Goal: Task Accomplishment & Management: Complete application form

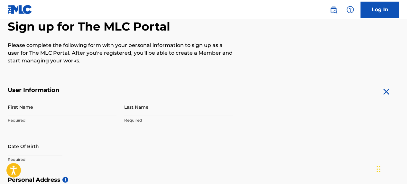
scroll to position [71, 0]
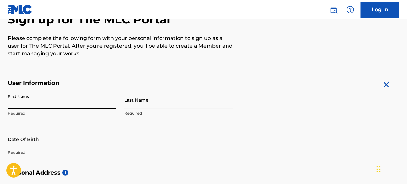
click at [32, 99] on input "First Name" at bounding box center [62, 100] width 109 height 18
drag, startPoint x: 61, startPoint y: 105, endPoint x: 38, endPoint y: 106, distance: 23.5
click at [38, 106] on input "Wilie Carolyn Walden" at bounding box center [62, 100] width 109 height 18
type input "Wilie Carolyn"
click at [136, 104] on input "Last Name" at bounding box center [178, 100] width 109 height 18
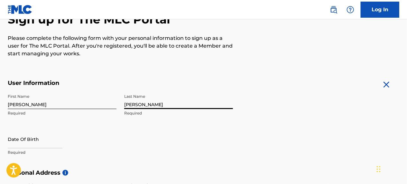
type input "WALDEN"
type input "[STREET_ADDRESS]"
type input "[GEOGRAPHIC_DATA]"
type input "NV"
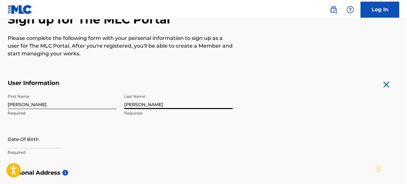
type input "89122"
type input "1"
type input "702"
type input "6890536"
type input "[EMAIL_ADDRESS][DOMAIN_NAME]"
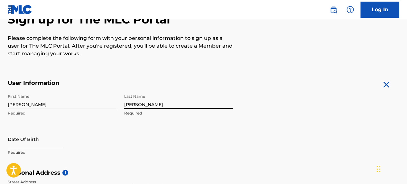
scroll to position [278, 0]
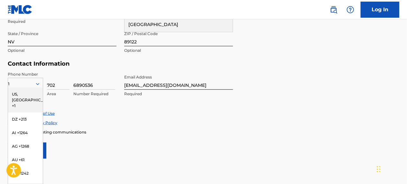
type input "Walden"
click at [135, 121] on div "Accept Privacy Policy" at bounding box center [204, 122] width 392 height 5
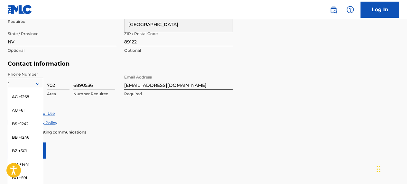
scroll to position [53, 0]
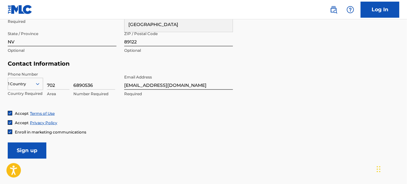
click at [91, 106] on div "Phone Number Country 1 Country Required 702 Area 6890536 Number Required Email …" at bounding box center [120, 90] width 225 height 39
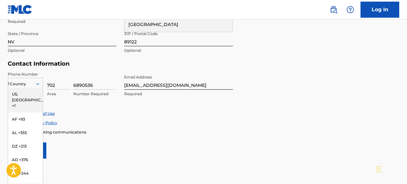
click at [37, 83] on icon at bounding box center [38, 84] width 6 height 6
click at [16, 93] on div "US, [GEOGRAPHIC_DATA] +1" at bounding box center [25, 100] width 35 height 25
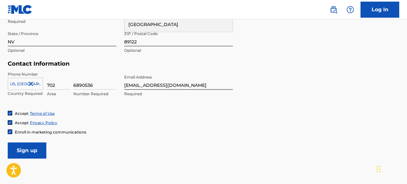
click at [95, 107] on div "Phone Number US, CA +1 Country Required 702 Area 6890536 Number Required Email …" at bounding box center [120, 90] width 225 height 39
click at [32, 145] on input "Sign up" at bounding box center [27, 151] width 39 height 16
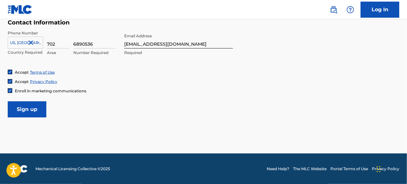
click at [27, 108] on input "Sign up" at bounding box center [27, 109] width 39 height 16
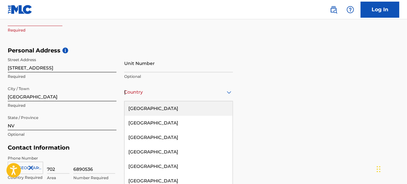
scroll to position [208, 0]
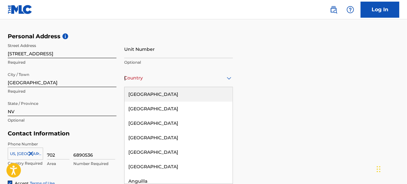
click at [229, 87] on div "223 results available. Use Up and Down to choose options, press Enter to select…" at bounding box center [178, 78] width 109 height 18
click at [158, 91] on div "[GEOGRAPHIC_DATA]" at bounding box center [179, 94] width 108 height 14
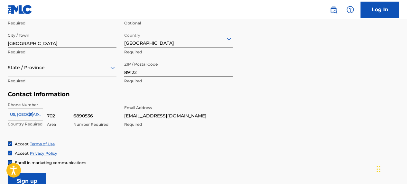
scroll to position [249, 0]
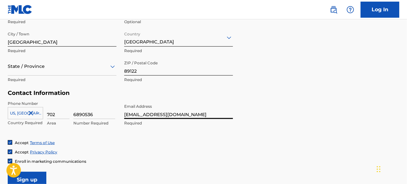
click at [182, 113] on input "[EMAIL_ADDRESS][DOMAIN_NAME]" at bounding box center [178, 110] width 109 height 18
drag, startPoint x: 125, startPoint y: 113, endPoint x: 149, endPoint y: 115, distance: 24.6
click at [149, 115] on input "[EMAIL_ADDRESS][DOMAIN_NAME]" at bounding box center [178, 110] width 109 height 18
click at [289, 95] on form "User Information First Name Wilie Carolyn Required Last Name Walden Required Da…" at bounding box center [204, 45] width 392 height 286
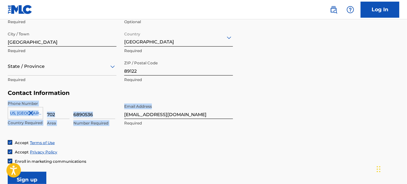
drag, startPoint x: 407, startPoint y: 96, endPoint x: 408, endPoint y: 103, distance: 6.9
click at [300, 115] on form "User Information First Name Wilie Carolyn Required Last Name Walden Required Da…" at bounding box center [204, 45] width 392 height 286
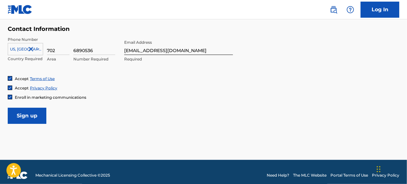
scroll to position [313, 0]
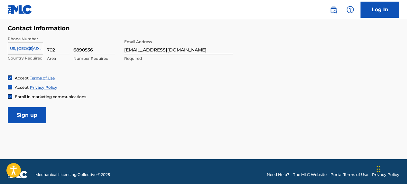
click at [22, 110] on input "Sign up" at bounding box center [27, 115] width 39 height 16
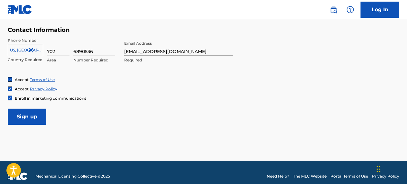
click at [22, 110] on input "Sign up" at bounding box center [27, 117] width 39 height 16
click at [371, 9] on link "Log In" at bounding box center [380, 10] width 39 height 16
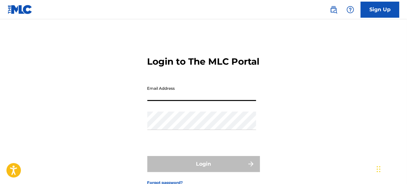
click at [169, 101] on input "Email Address" at bounding box center [201, 92] width 109 height 18
click at [158, 101] on input "Email Address" at bounding box center [201, 92] width 109 height 18
type input "[EMAIL_ADDRESS][DOMAIN_NAME]"
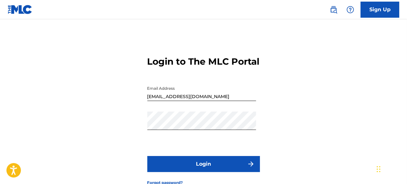
click at [249, 168] on img "submit" at bounding box center [251, 164] width 8 height 8
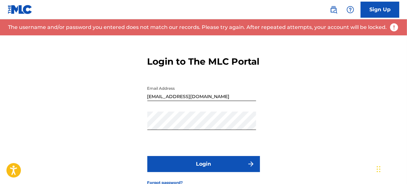
click at [216, 172] on button "Login" at bounding box center [203, 164] width 113 height 16
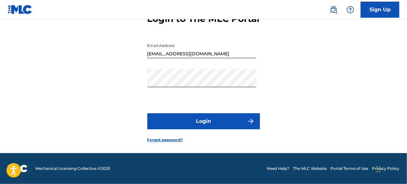
scroll to position [49, 0]
click at [181, 125] on button "Login" at bounding box center [203, 121] width 113 height 16
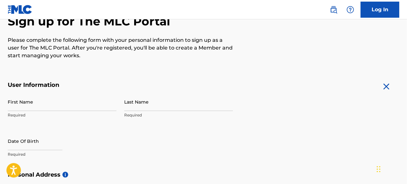
scroll to position [70, 0]
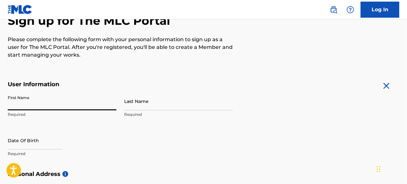
click at [28, 102] on input "First Name" at bounding box center [62, 101] width 109 height 18
type input "[PERSON_NAME]"
type input "Davis SR"
type input "[GEOGRAPHIC_DATA]"
type input "89122"
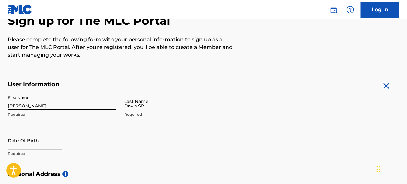
type input "1"
type input "702"
type input "6890536"
type input "[EMAIL_ADDRESS][DOMAIN_NAME]"
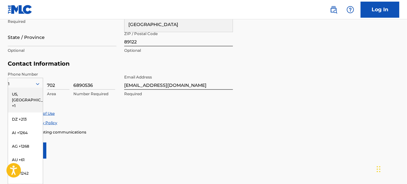
type input "[PERSON_NAME]"
type input "[STREET_ADDRESS]"
type input "[GEOGRAPHIC_DATA][US_STATE]"
type input "[GEOGRAPHIC_DATA]"
type input "[US_STATE]"
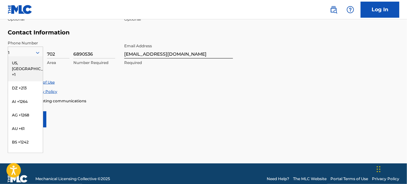
scroll to position [319, 0]
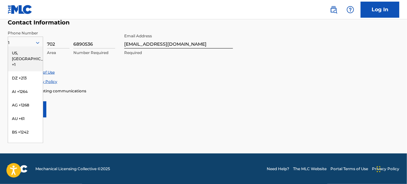
drag, startPoint x: 44, startPoint y: 108, endPoint x: 44, endPoint y: 117, distance: 10.0
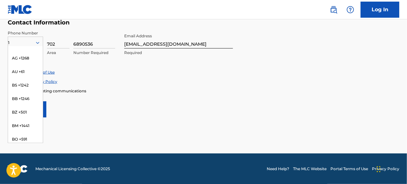
scroll to position [69, 0]
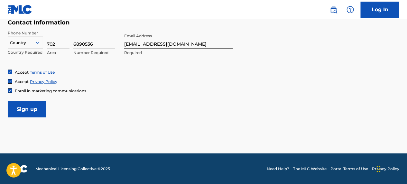
click at [379, 10] on link "Log In" at bounding box center [380, 10] width 39 height 16
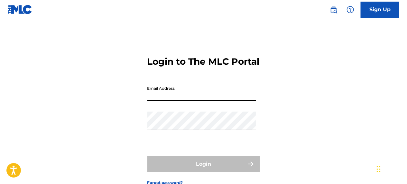
click at [183, 101] on input "Email Address" at bounding box center [201, 92] width 109 height 18
drag, startPoint x: 208, startPoint y: 107, endPoint x: 194, endPoint y: 109, distance: 14.3
click at [194, 101] on input "[EMAIL_ADDRESS][DOMAIN_NAME]" at bounding box center [201, 92] width 109 height 18
type input "[EMAIL_ADDRESS][DOMAIN_NAME]"
click at [300, 106] on div "Login to The MLC Portal Email Address [EMAIL_ADDRESS][DOMAIN_NAME] Password Log…" at bounding box center [203, 115] width 407 height 161
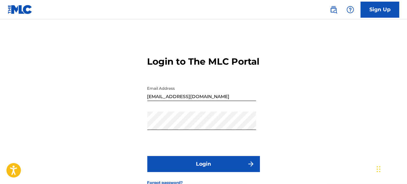
click at [373, 8] on link "Sign Up" at bounding box center [380, 10] width 39 height 16
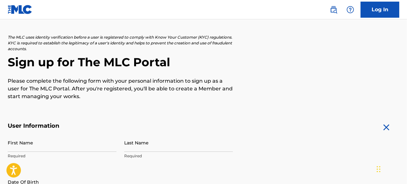
scroll to position [42, 0]
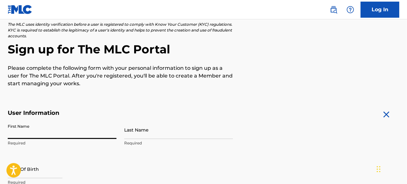
click at [52, 131] on input "First Name" at bounding box center [62, 130] width 109 height 18
type input "[PERSON_NAME]"
type input "Davis SR"
type input "[GEOGRAPHIC_DATA]"
type input "89122"
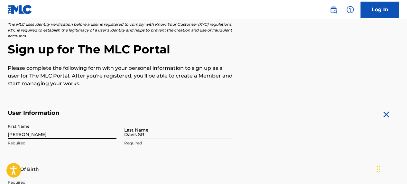
type input "1"
type input "702"
type input "6890536"
type input "[EMAIL_ADDRESS][DOMAIN_NAME]"
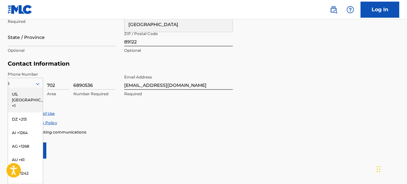
type input "[PERSON_NAME]"
type input "[STREET_ADDRESS]"
type input "[GEOGRAPHIC_DATA][US_STATE]"
type input "[GEOGRAPHIC_DATA]"
type input "[US_STATE]"
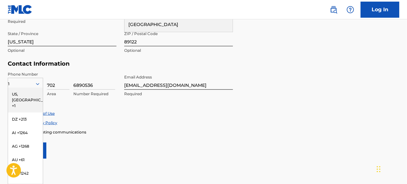
click at [150, 141] on form "User Information First Name [PERSON_NAME] Required Last Name [PERSON_NAME] Requ…" at bounding box center [204, 16] width 392 height 286
click at [149, 142] on form "User Information First Name [PERSON_NAME] Required Last Name [PERSON_NAME] Requ…" at bounding box center [204, 16] width 392 height 286
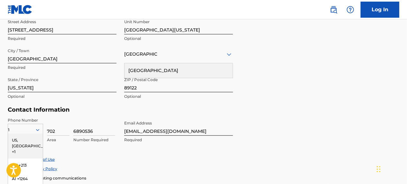
scroll to position [192, 0]
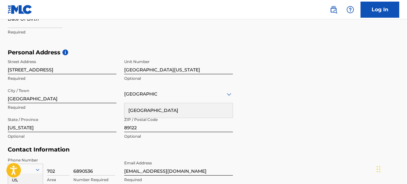
click at [380, 8] on link "Log In" at bounding box center [380, 10] width 39 height 16
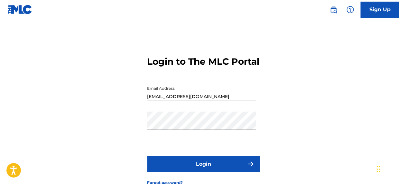
click at [249, 168] on img "submit" at bounding box center [251, 164] width 8 height 8
drag, startPoint x: 234, startPoint y: 107, endPoint x: 138, endPoint y: 108, distance: 95.6
click at [138, 108] on div "Login to The MLC Portal Email Address [EMAIL_ADDRESS][DOMAIN_NAME] Password Log…" at bounding box center [203, 115] width 407 height 161
click at [285, 107] on div "Login to The MLC Portal Email Address elderhelp Password Login Forgot password?" at bounding box center [203, 115] width 407 height 161
click at [186, 101] on input "elderhelp" at bounding box center [201, 92] width 109 height 18
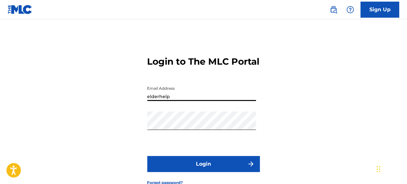
click at [288, 108] on div "Login to The MLC Portal Email Address elderhelp Password Login Forgot password?" at bounding box center [203, 115] width 407 height 161
click at [169, 101] on input "elderhelp" at bounding box center [201, 92] width 109 height 18
click at [289, 107] on div "Login to The MLC Portal Email Address elderhelp Password Login Forgot password?" at bounding box center [203, 115] width 407 height 161
click at [178, 101] on input "elderhelp" at bounding box center [201, 92] width 109 height 18
type input "[EMAIL_ADDRESS][DOMAIN_NAME]"
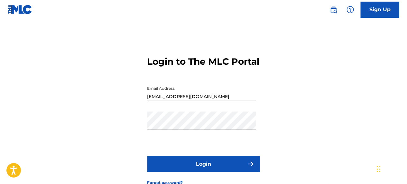
click at [291, 109] on div "Login to The MLC Portal Email Address [EMAIL_ADDRESS][DOMAIN_NAME] Password Log…" at bounding box center [203, 115] width 407 height 161
click at [249, 168] on img "submit" at bounding box center [251, 164] width 8 height 8
